Goal: Task Accomplishment & Management: Manage account settings

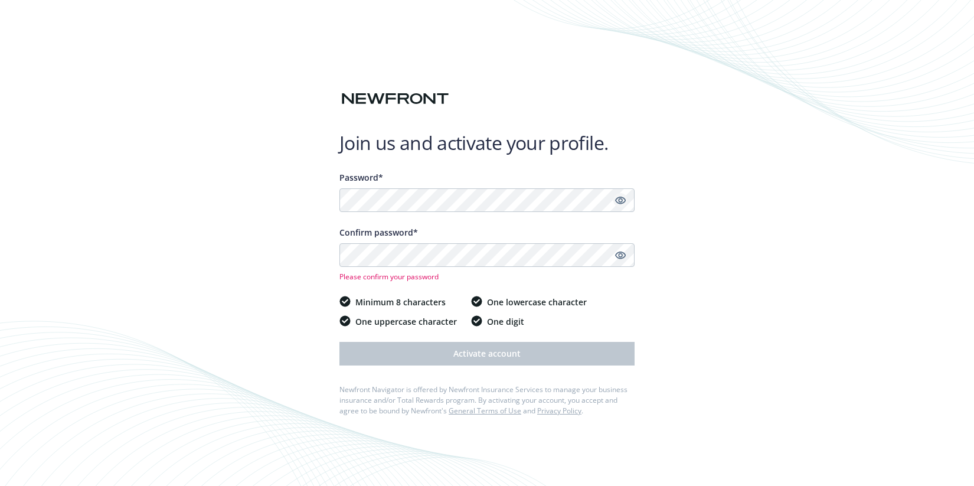
click at [622, 197] on icon "Show password" at bounding box center [620, 201] width 11 height 8
click at [619, 254] on icon "Show password" at bounding box center [620, 255] width 11 height 11
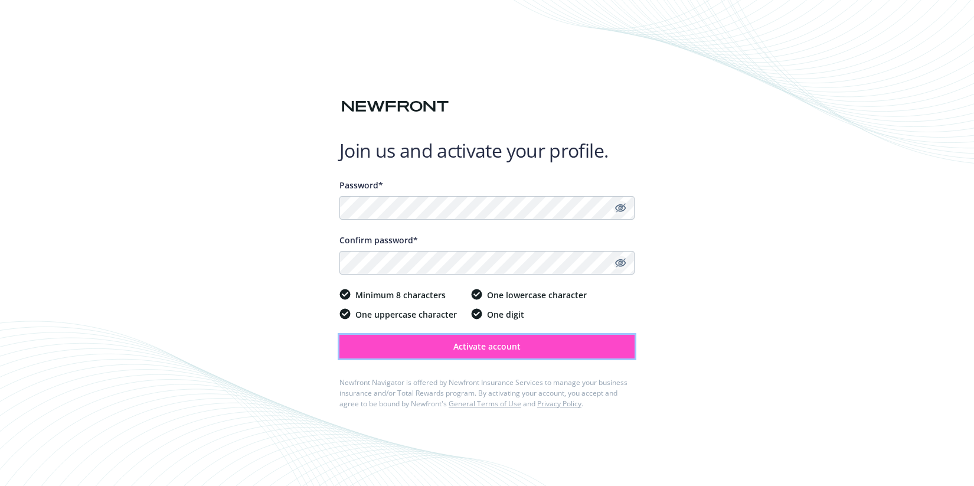
click at [471, 347] on span "Activate account" at bounding box center [486, 346] width 67 height 11
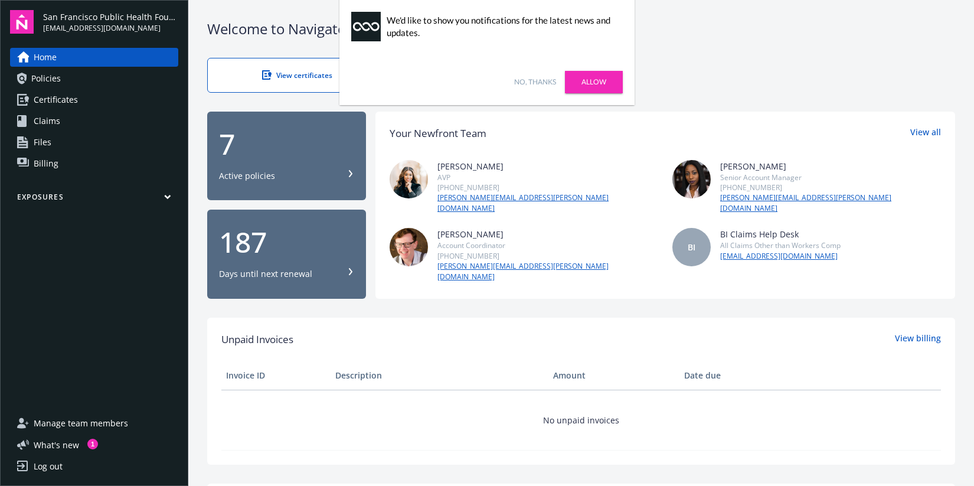
click at [546, 81] on link "No, thanks" at bounding box center [535, 82] width 42 height 11
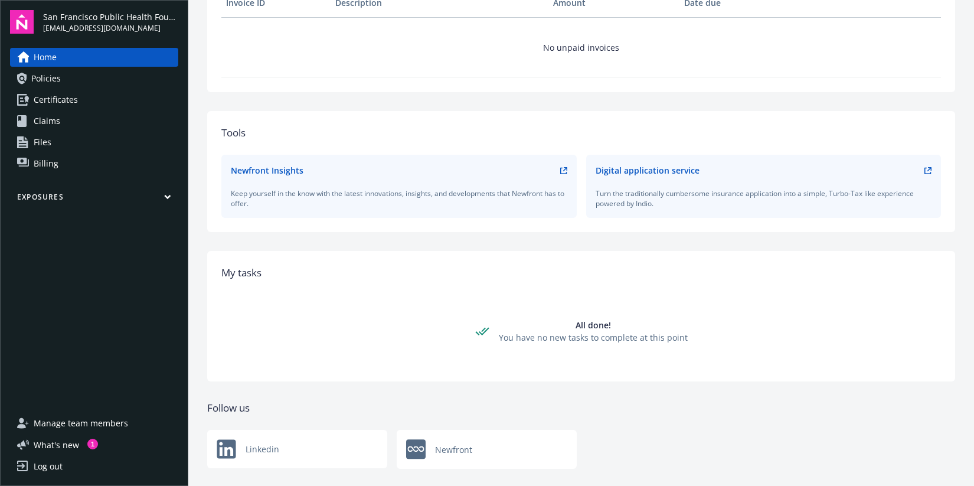
scroll to position [374, 0]
click at [72, 102] on span "Certificates" at bounding box center [56, 99] width 44 height 19
